Goal: Task Accomplishment & Management: Complete application form

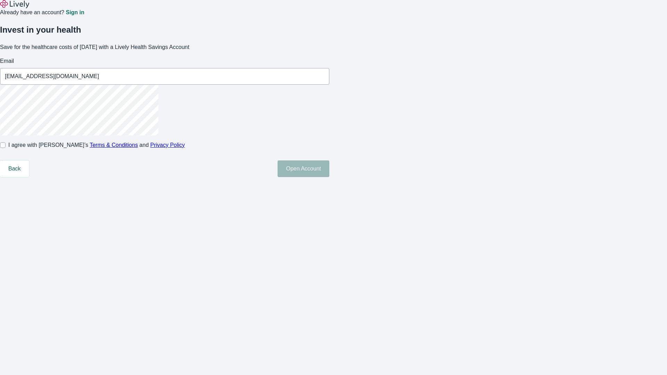
click at [6, 148] on input "I agree with Lively’s Terms & Conditions and Privacy Policy" at bounding box center [3, 145] width 6 height 6
checkbox input "true"
click at [329, 177] on button "Open Account" at bounding box center [304, 169] width 52 height 17
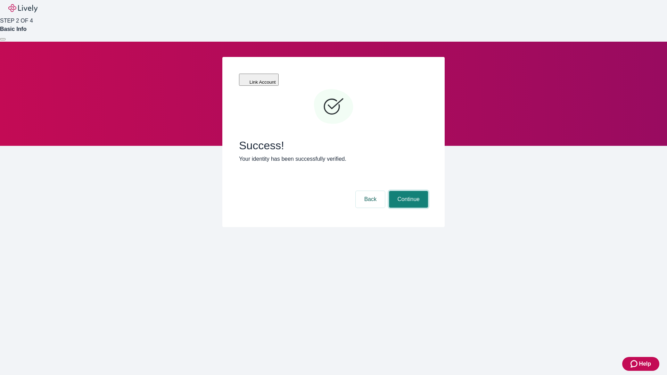
click at [408, 191] on button "Continue" at bounding box center [408, 199] width 39 height 17
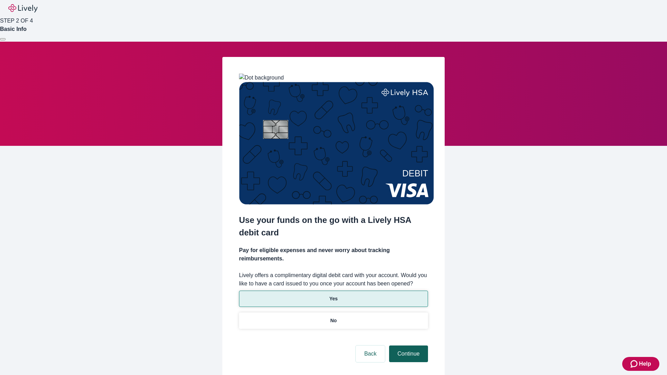
click at [333, 295] on p "Yes" at bounding box center [333, 298] width 8 height 7
click at [408, 346] on button "Continue" at bounding box center [408, 354] width 39 height 17
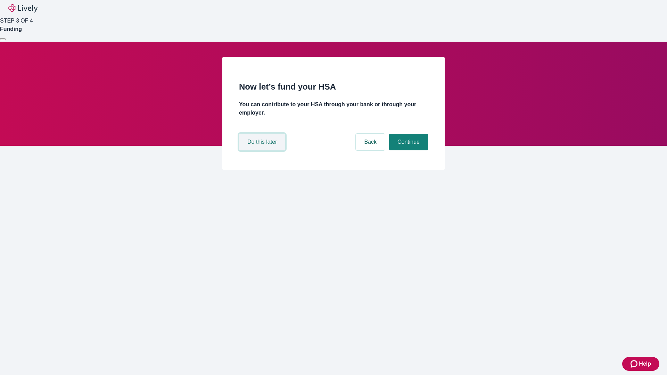
click at [263, 150] on button "Do this later" at bounding box center [262, 142] width 46 height 17
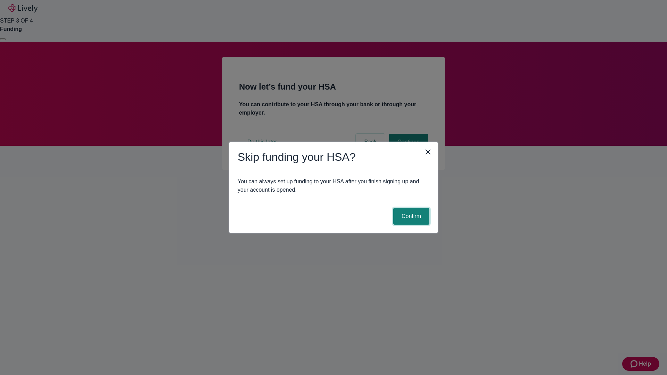
click at [410, 216] on button "Confirm" at bounding box center [411, 216] width 36 height 17
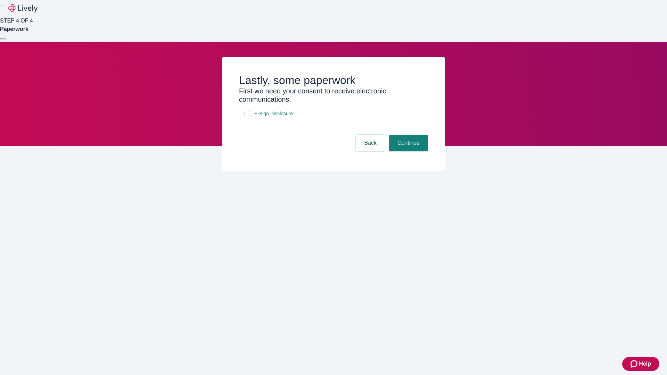
click at [247, 116] on input "E-Sign Disclosure" at bounding box center [248, 114] width 6 height 6
checkbox input "true"
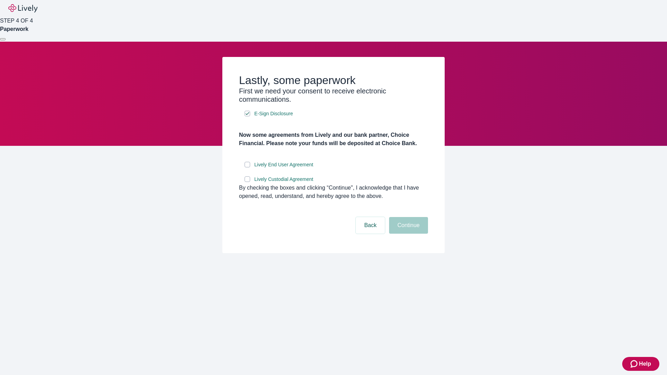
click at [247, 167] on input "Lively End User Agreement" at bounding box center [248, 165] width 6 height 6
checkbox input "true"
click at [247, 182] on input "Lively Custodial Agreement" at bounding box center [248, 179] width 6 height 6
checkbox input "true"
click at [408, 234] on button "Continue" at bounding box center [408, 225] width 39 height 17
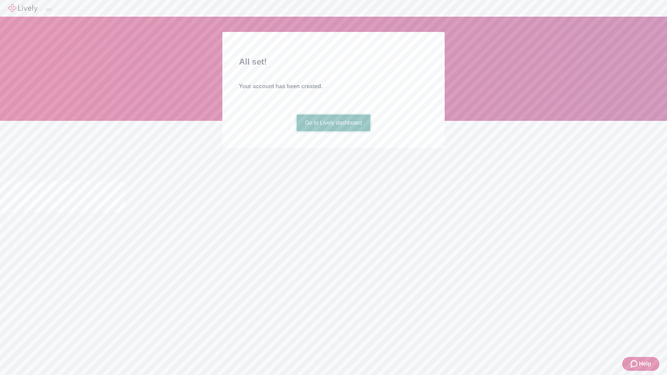
click at [333, 131] on link "Go to Lively dashboard" at bounding box center [334, 123] width 74 height 17
